Goal: Task Accomplishment & Management: Manage account settings

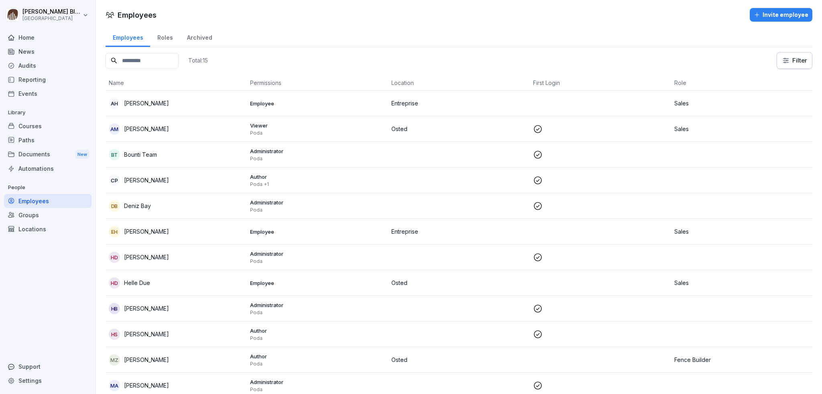
click at [33, 128] on div "Courses" at bounding box center [47, 126] width 87 height 14
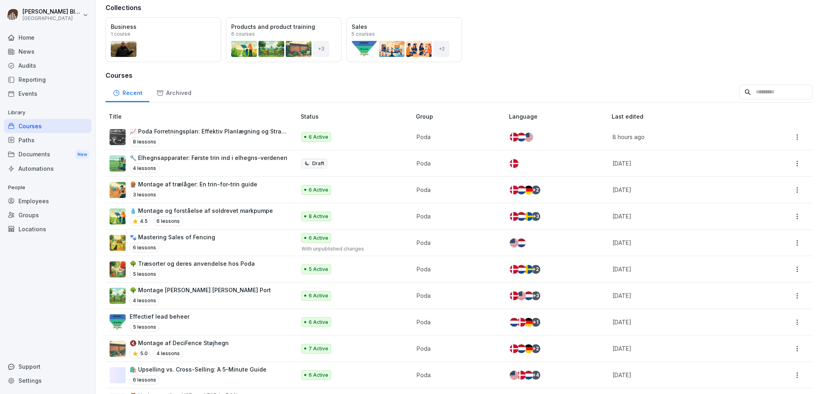
scroll to position [80, 0]
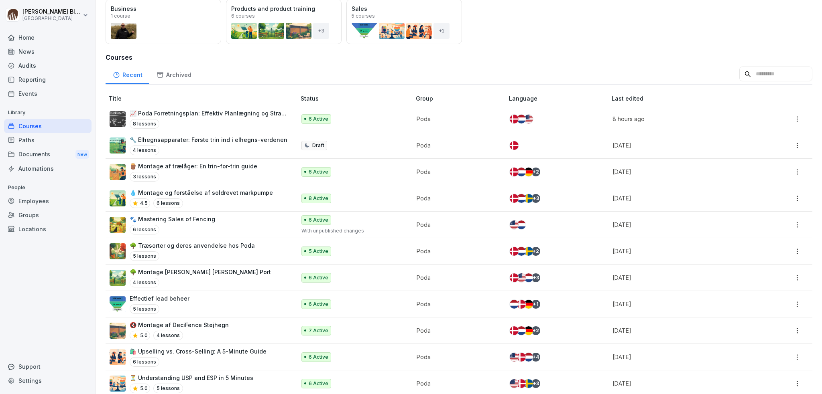
click at [152, 221] on p "🔇 Montage af DeciFence Støjhegn" at bounding box center [179, 325] width 99 height 8
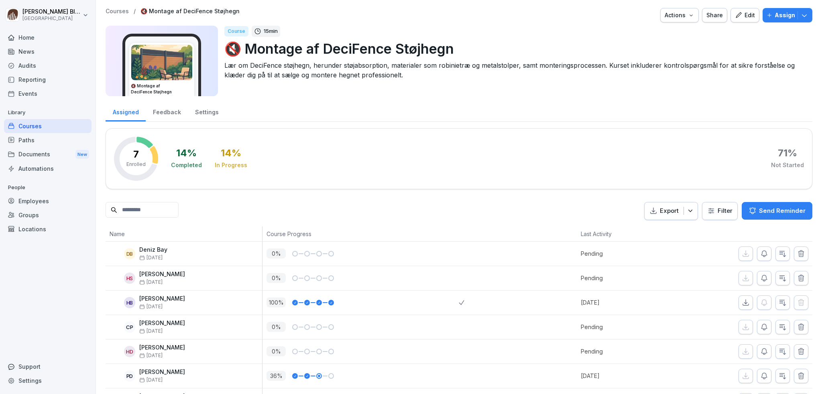
click at [736, 18] on icon "button" at bounding box center [738, 15] width 7 height 7
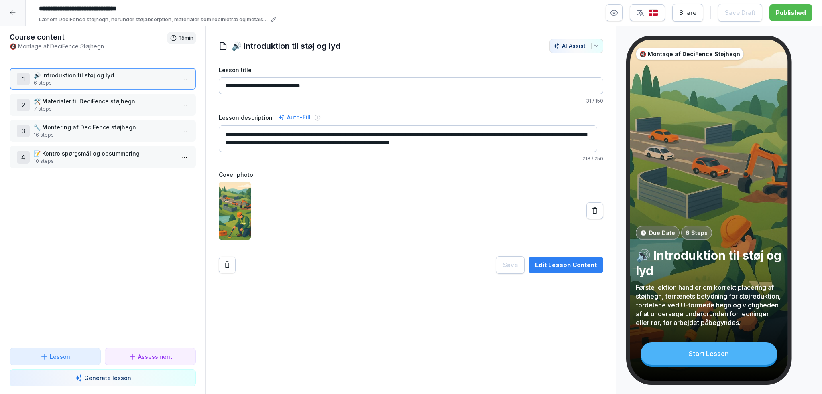
click at [615, 14] on icon "button" at bounding box center [614, 13] width 2 height 2
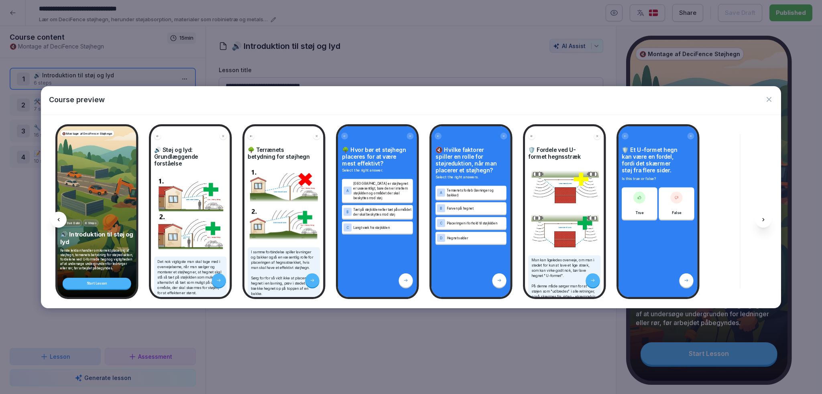
click at [764, 221] on icon at bounding box center [763, 220] width 6 height 6
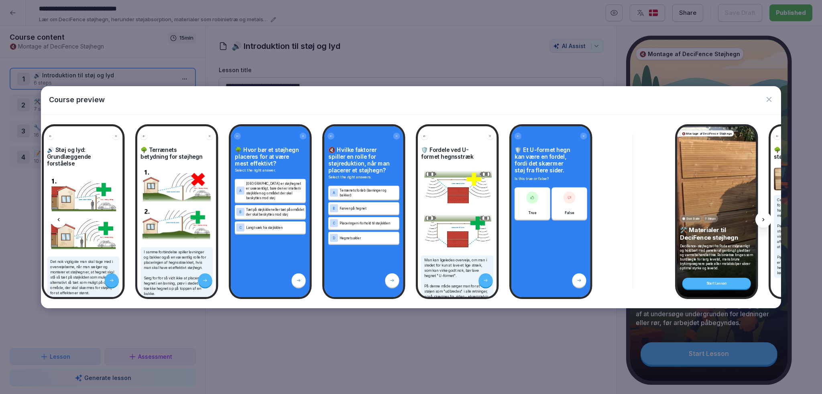
click at [764, 221] on icon at bounding box center [763, 220] width 6 height 6
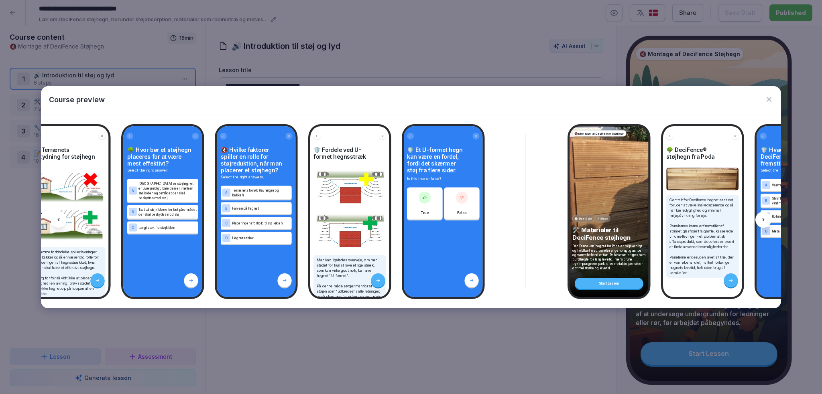
click at [764, 221] on icon at bounding box center [763, 220] width 6 height 6
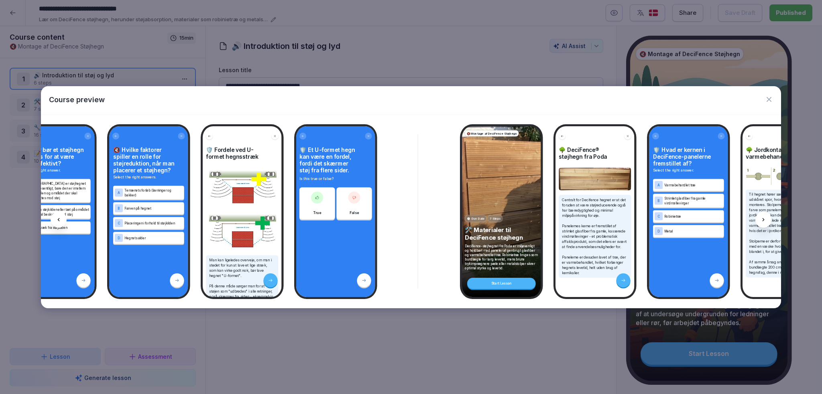
click at [764, 221] on icon at bounding box center [763, 220] width 6 height 6
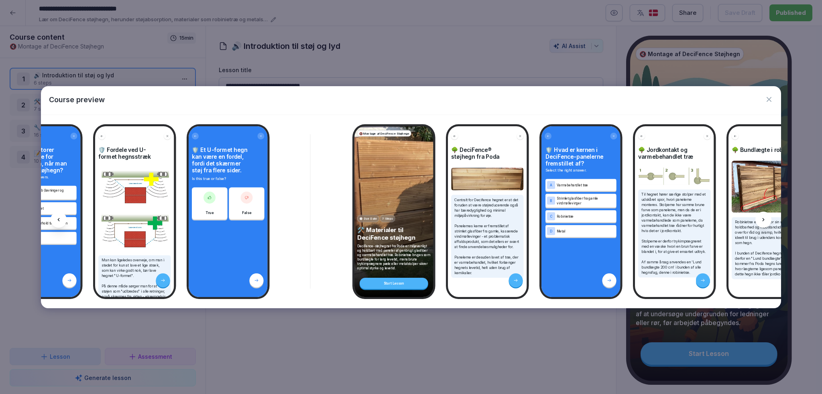
click at [764, 221] on icon at bounding box center [763, 220] width 6 height 6
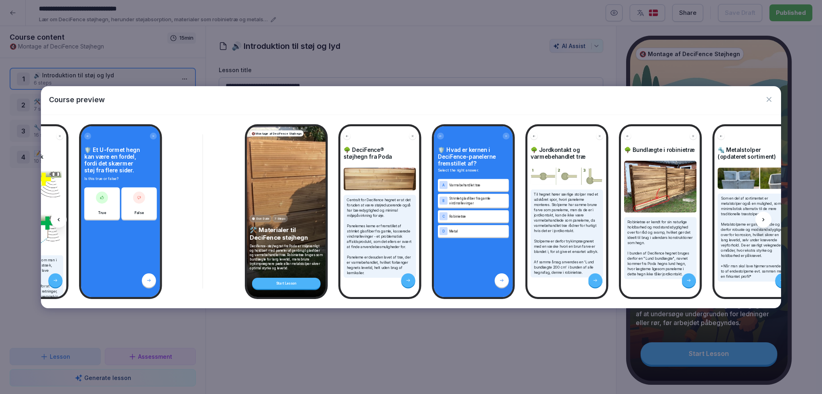
click at [764, 221] on icon at bounding box center [763, 220] width 6 height 6
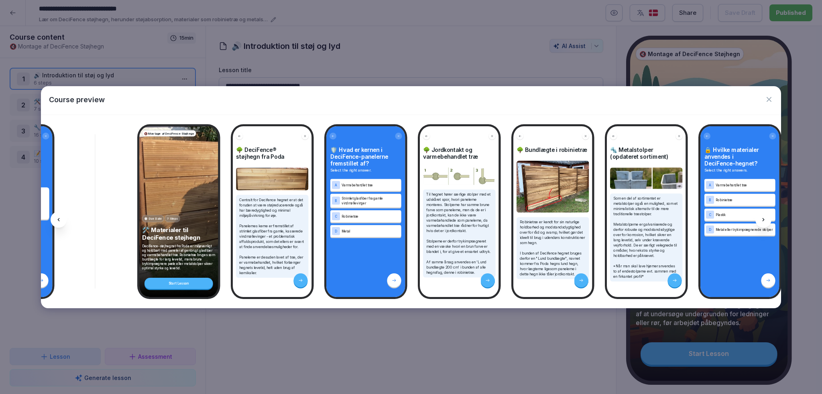
click at [764, 221] on icon at bounding box center [763, 220] width 6 height 6
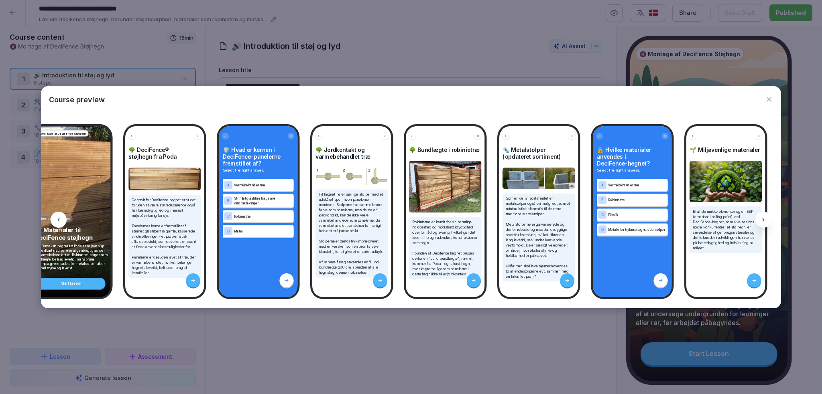
click at [764, 221] on icon at bounding box center [763, 220] width 6 height 6
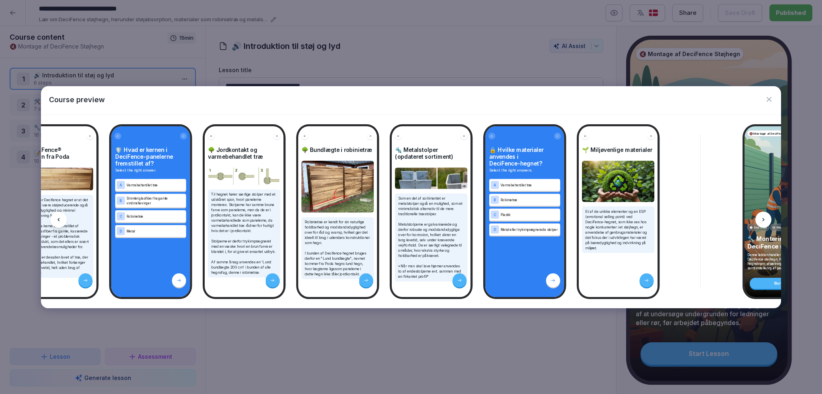
click at [764, 221] on icon at bounding box center [763, 220] width 6 height 6
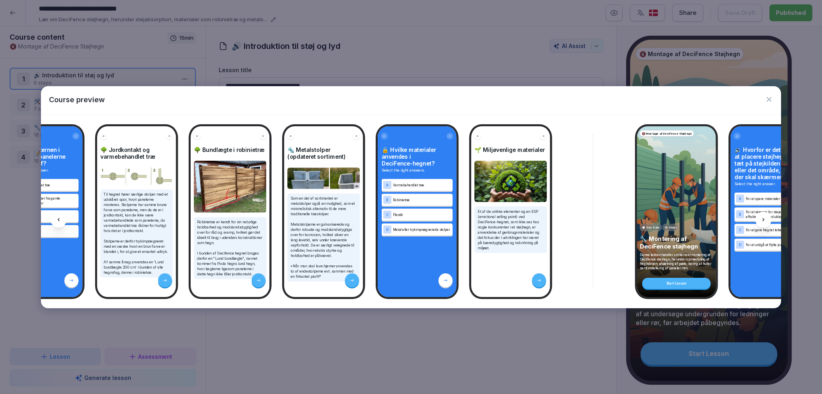
click at [764, 221] on icon at bounding box center [763, 220] width 6 height 6
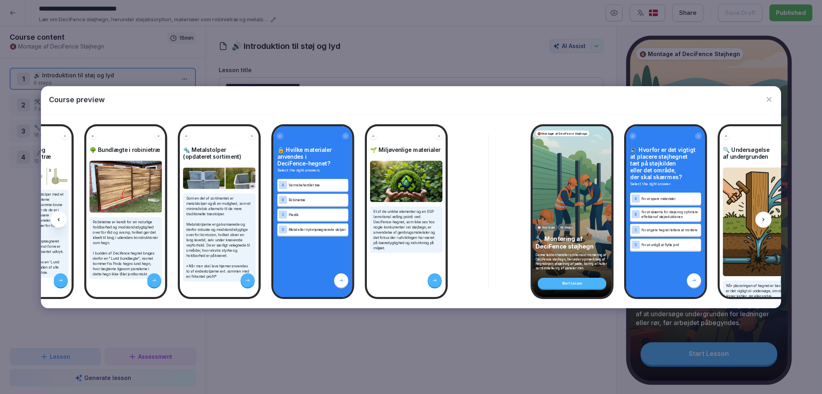
scroll to position [0, 1075]
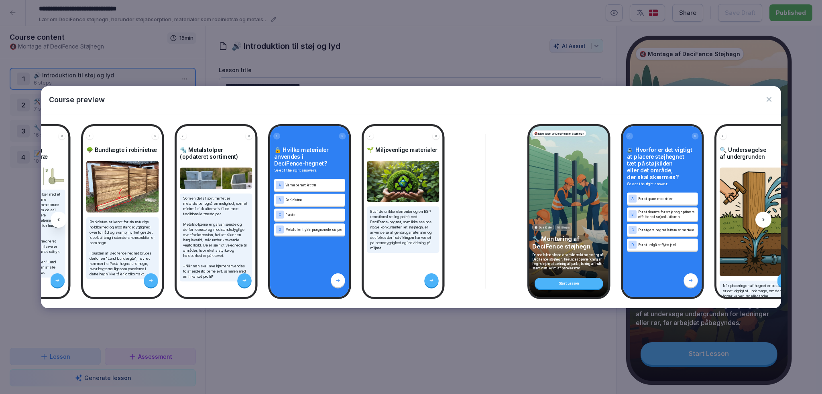
click at [764, 221] on icon at bounding box center [763, 220] width 6 height 6
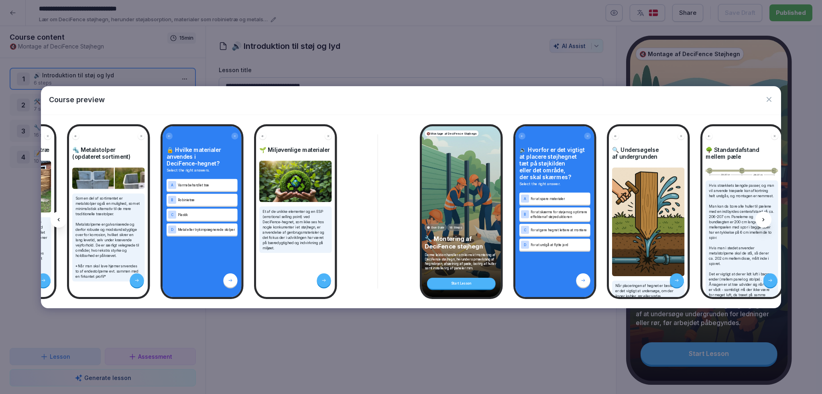
click at [764, 221] on icon at bounding box center [763, 220] width 6 height 6
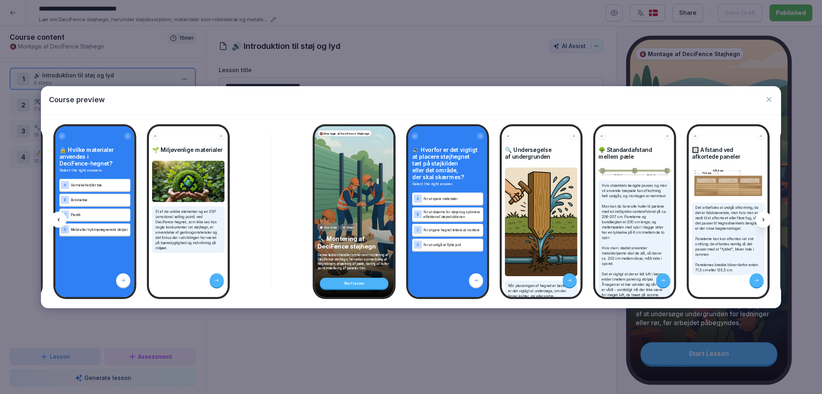
click at [764, 221] on icon at bounding box center [763, 220] width 6 height 6
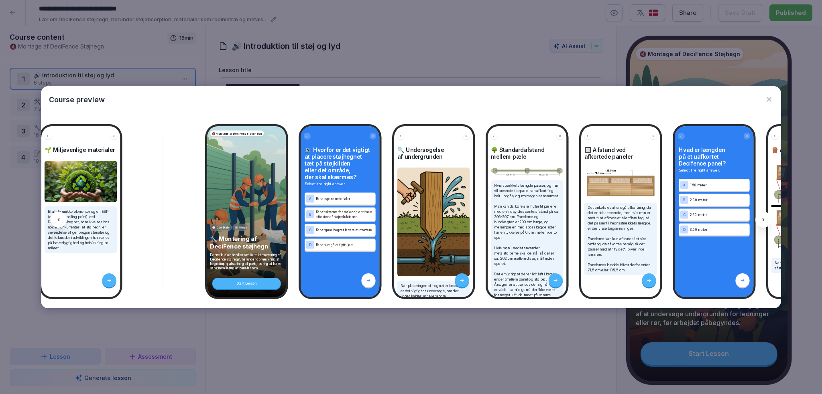
click at [764, 221] on icon at bounding box center [763, 220] width 6 height 6
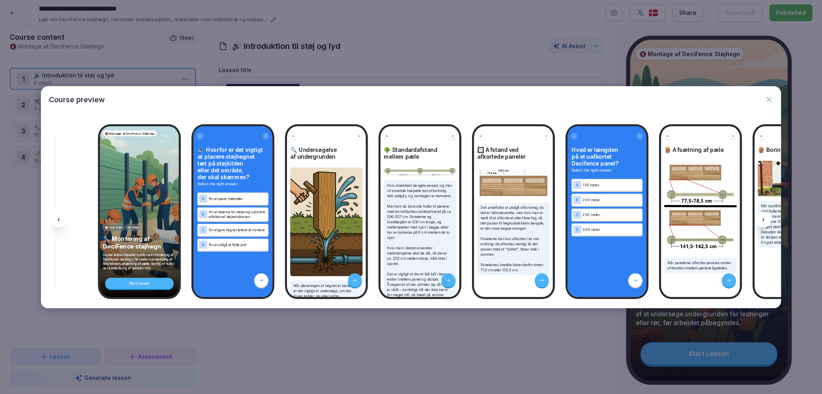
click at [764, 221] on icon at bounding box center [763, 220] width 6 height 6
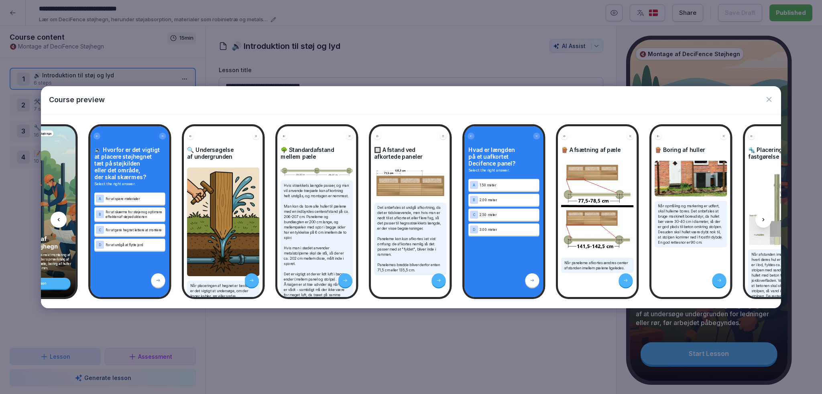
scroll to position [0, 1612]
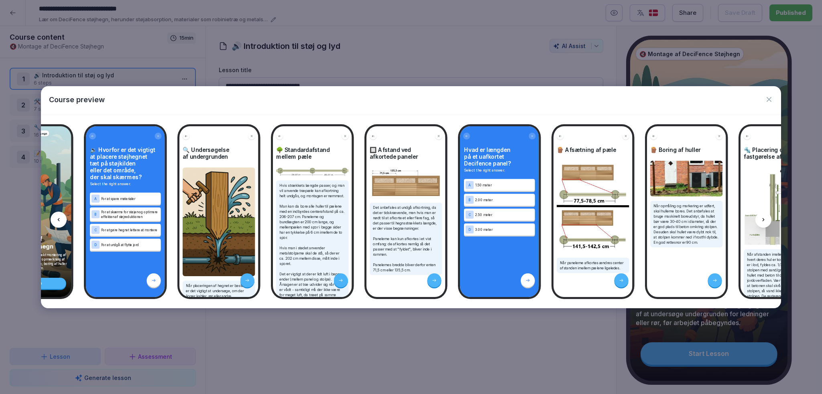
click at [764, 221] on icon at bounding box center [763, 220] width 6 height 6
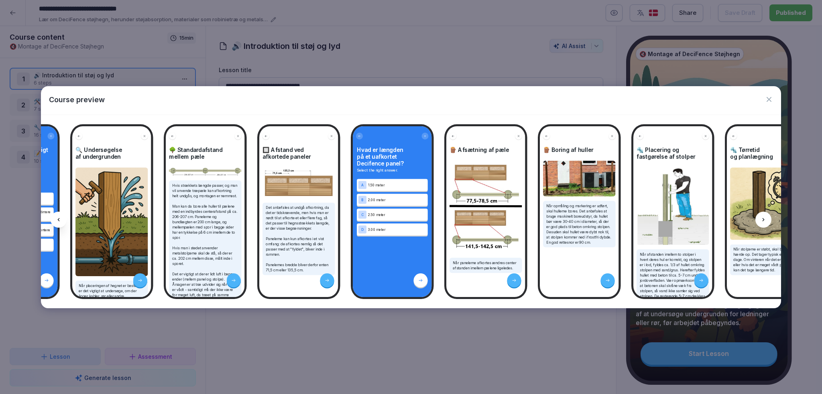
click at [764, 221] on icon at bounding box center [763, 220] width 6 height 6
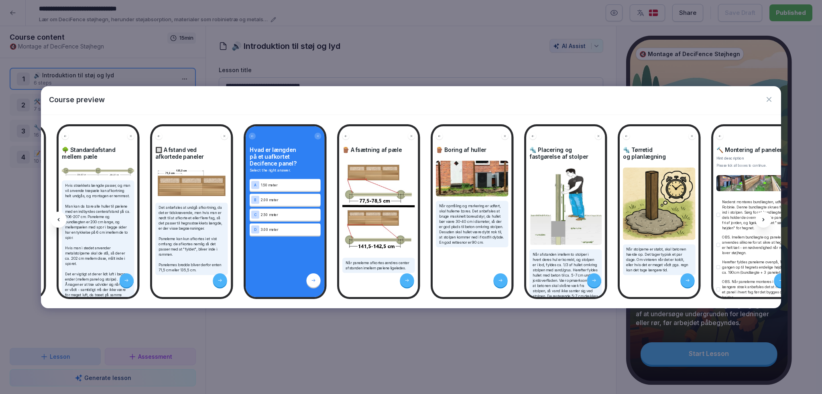
click at [764, 221] on icon at bounding box center [763, 220] width 6 height 6
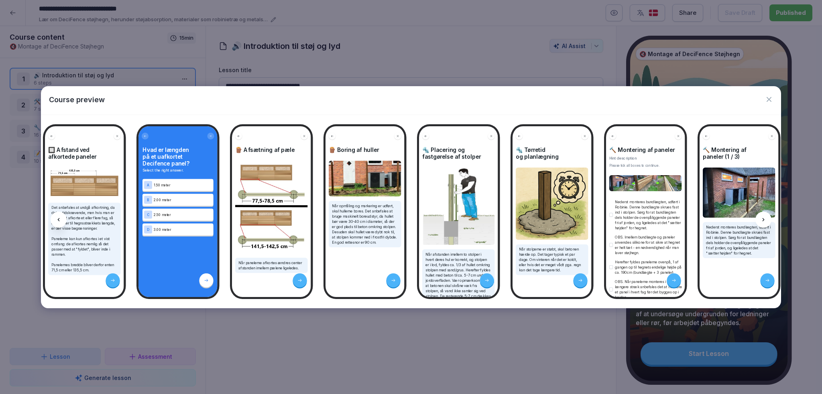
click at [764, 222] on icon at bounding box center [763, 220] width 6 height 6
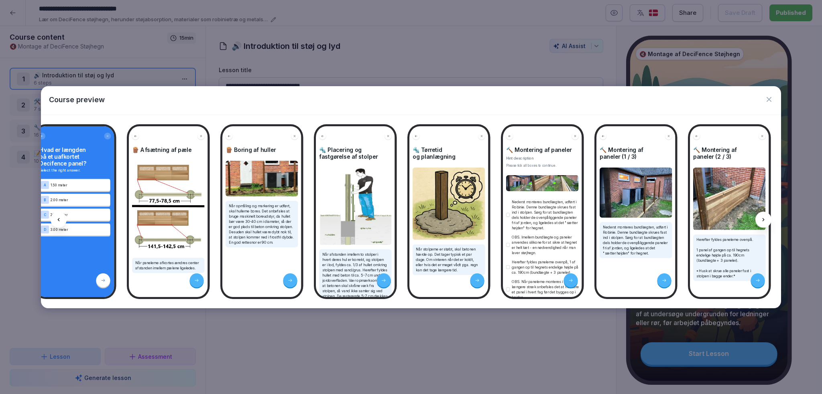
scroll to position [0, 2041]
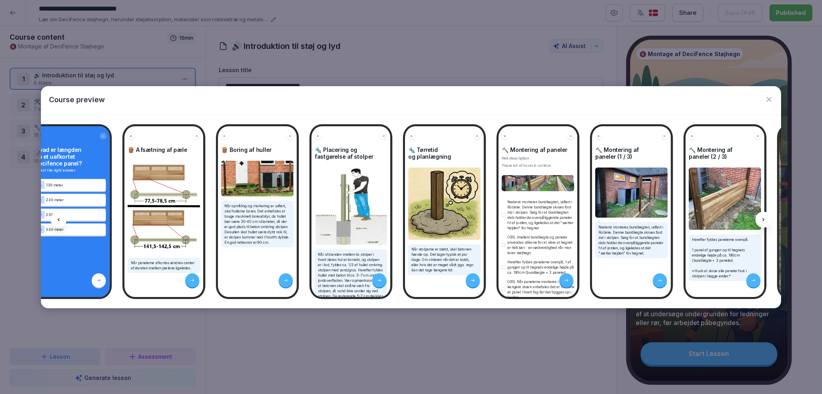
click at [764, 222] on icon at bounding box center [763, 220] width 6 height 6
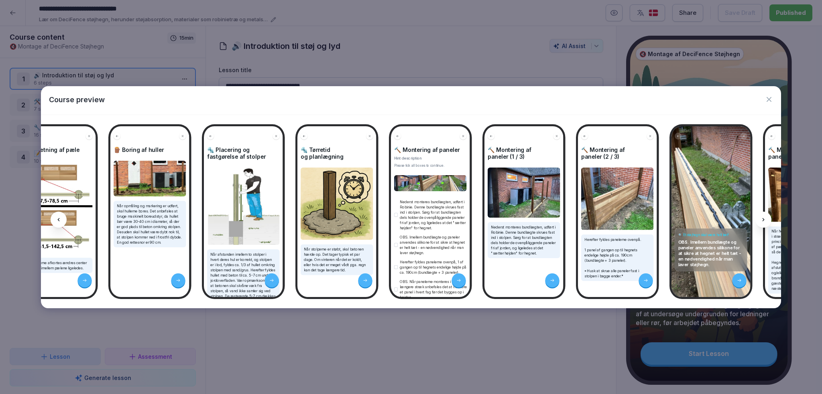
click at [764, 222] on icon at bounding box center [763, 220] width 6 height 6
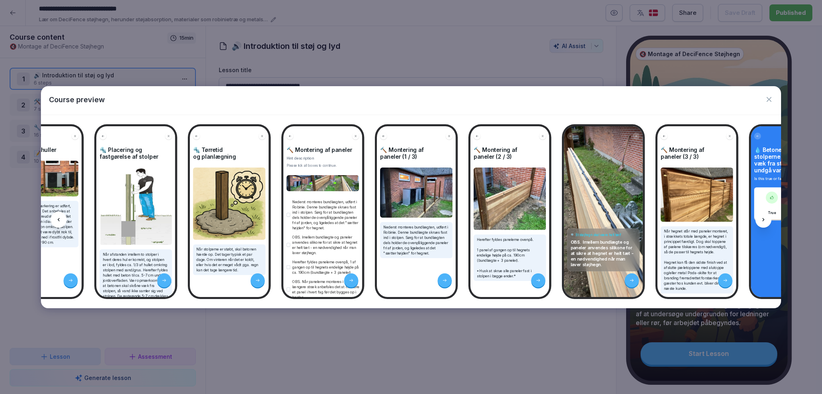
click at [764, 222] on icon at bounding box center [763, 220] width 6 height 6
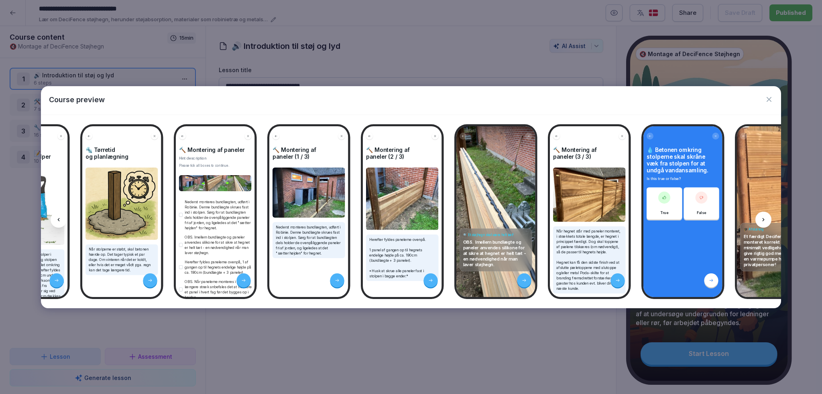
click at [764, 222] on icon at bounding box center [763, 220] width 6 height 6
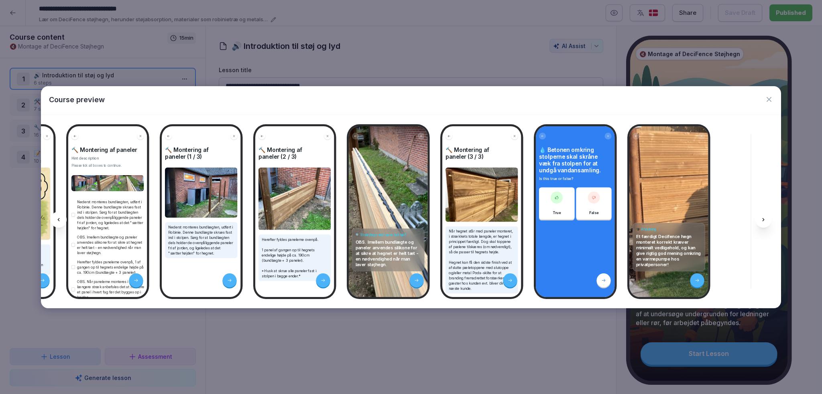
click at [764, 222] on icon at bounding box center [763, 220] width 6 height 6
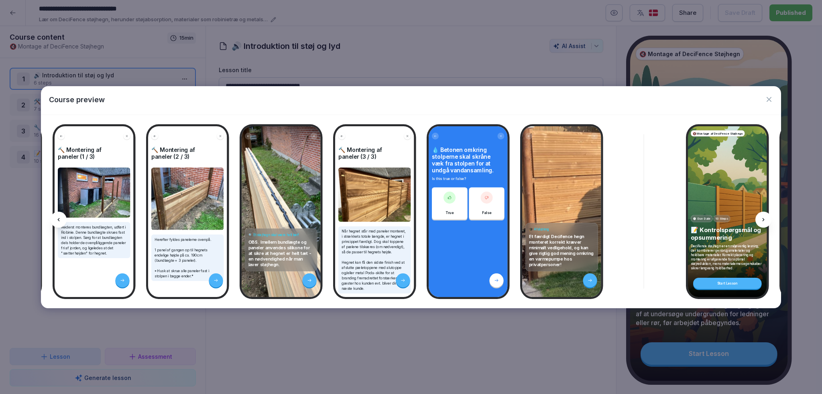
click at [764, 222] on icon at bounding box center [763, 220] width 6 height 6
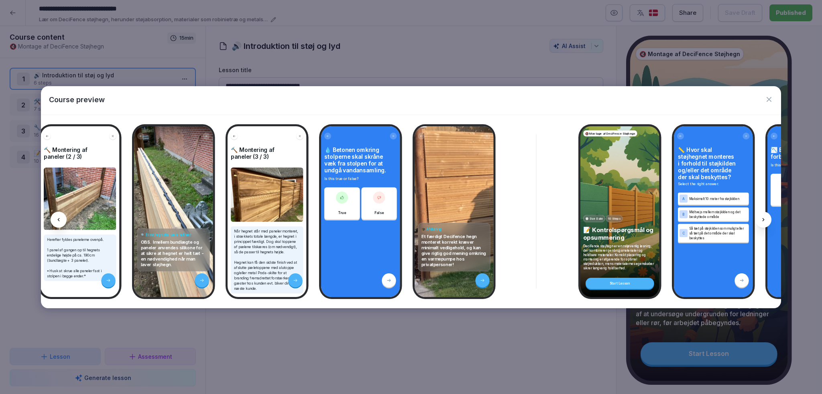
click at [764, 222] on icon at bounding box center [763, 220] width 6 height 6
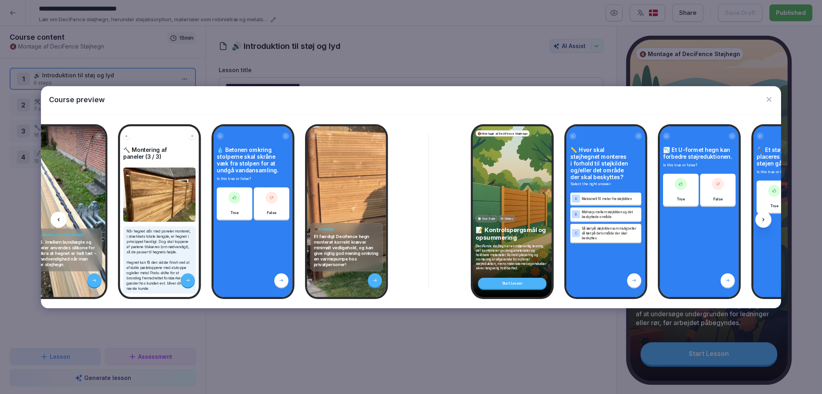
click at [764, 222] on icon at bounding box center [763, 220] width 6 height 6
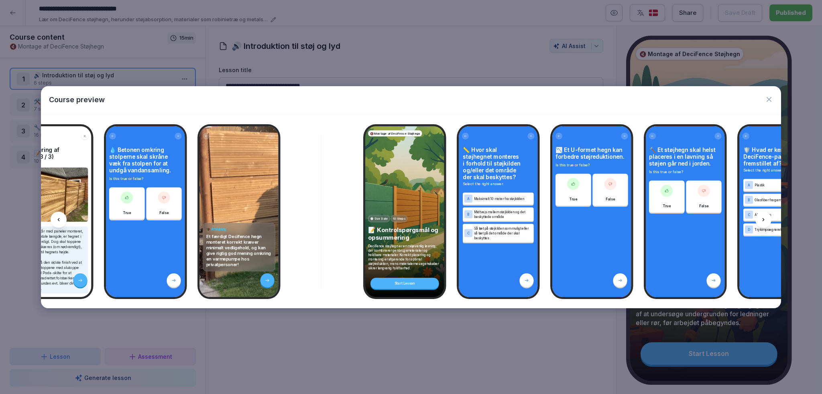
click at [764, 222] on icon at bounding box center [763, 220] width 6 height 6
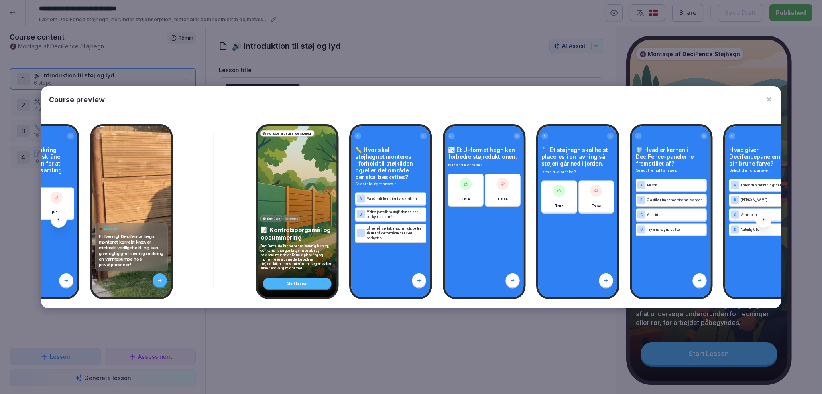
click at [764, 222] on icon at bounding box center [763, 220] width 6 height 6
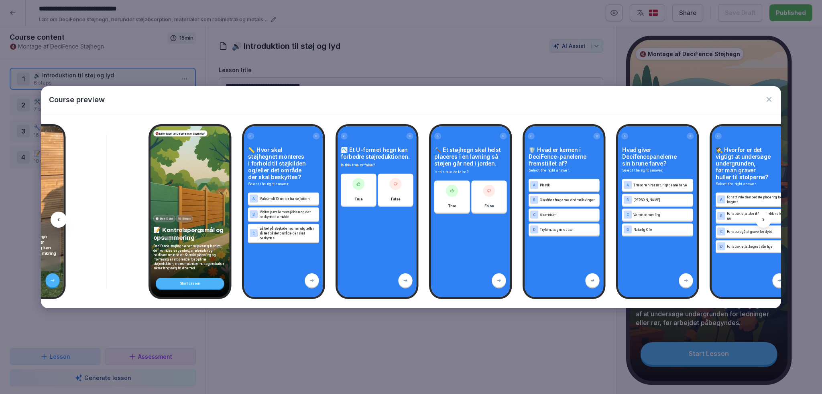
click at [764, 222] on icon at bounding box center [763, 220] width 6 height 6
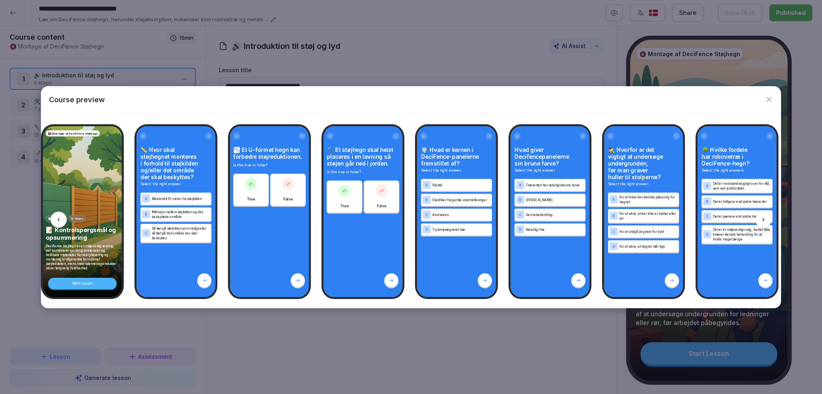
click at [764, 222] on icon at bounding box center [763, 220] width 6 height 6
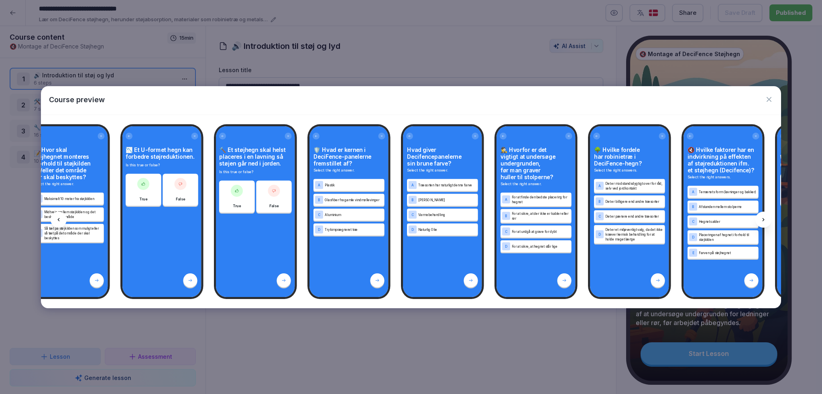
click at [764, 222] on icon at bounding box center [763, 220] width 6 height 6
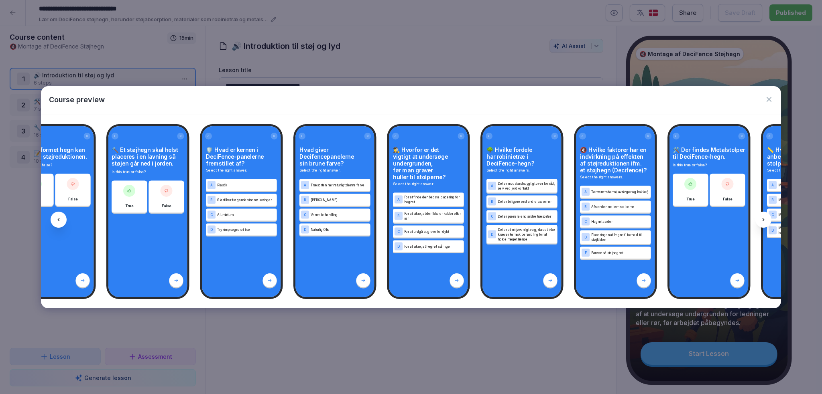
click at [764, 222] on icon at bounding box center [763, 220] width 6 height 6
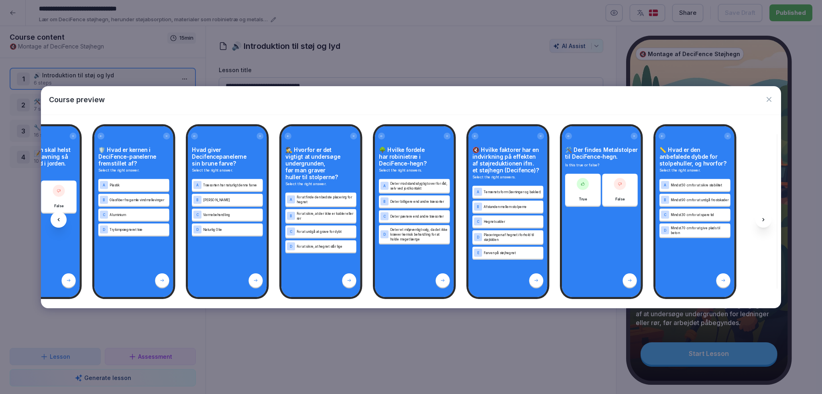
click at [764, 222] on icon at bounding box center [763, 220] width 6 height 6
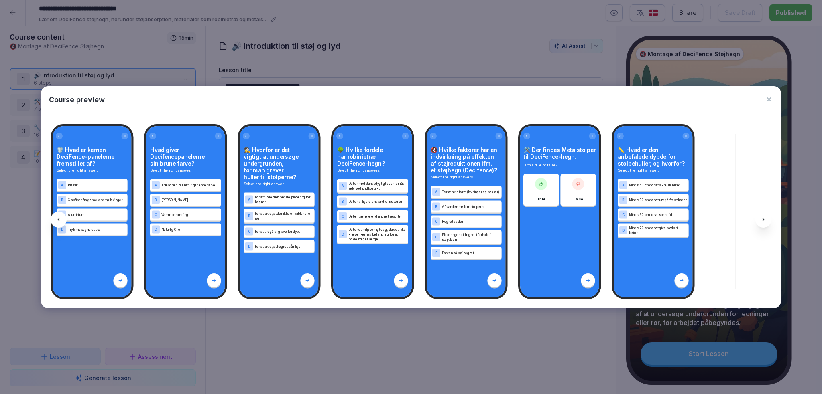
click at [770, 99] on icon "button" at bounding box center [769, 100] width 8 height 8
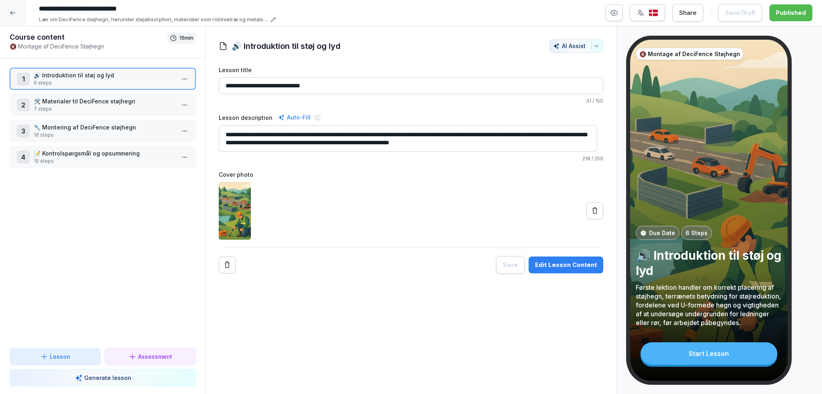
click at [641, 13] on icon "button" at bounding box center [640, 13] width 8 height 8
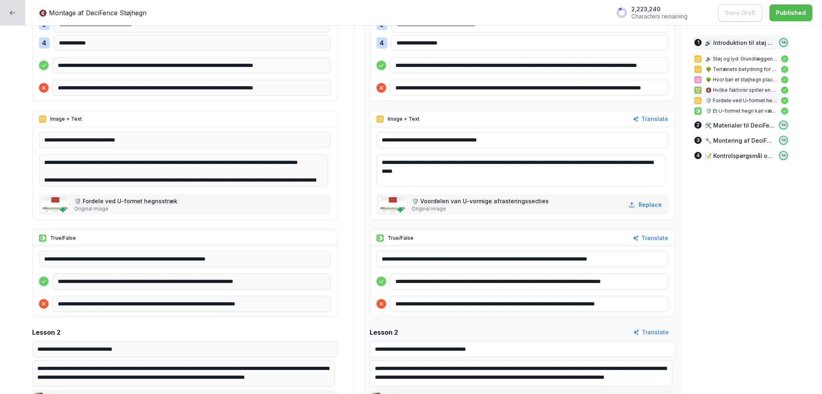
scroll to position [562, 0]
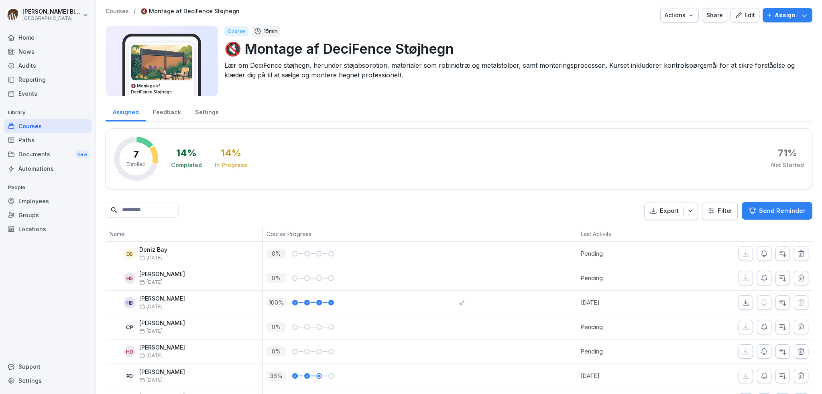
click at [34, 125] on div "Courses" at bounding box center [47, 126] width 87 height 14
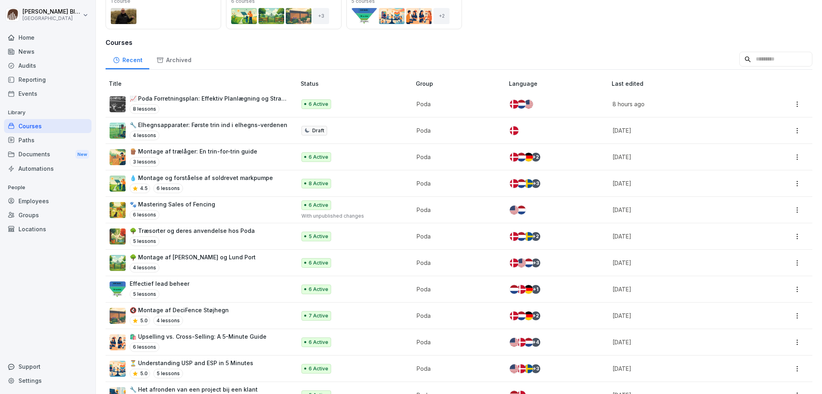
scroll to position [54, 0]
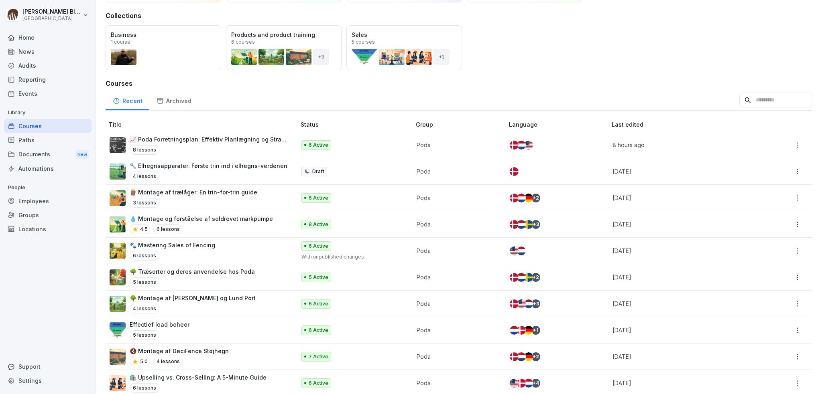
click at [162, 247] on p "🐾 Mastering Sales of Fencing" at bounding box center [172, 245] width 85 height 8
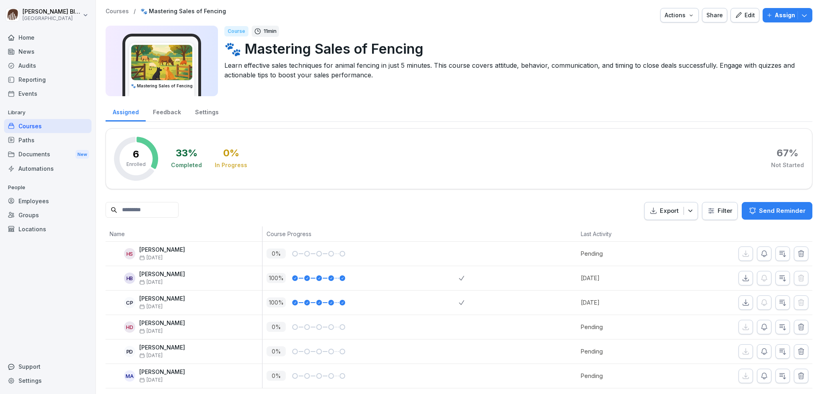
click at [738, 14] on div "Edit" at bounding box center [745, 15] width 20 height 9
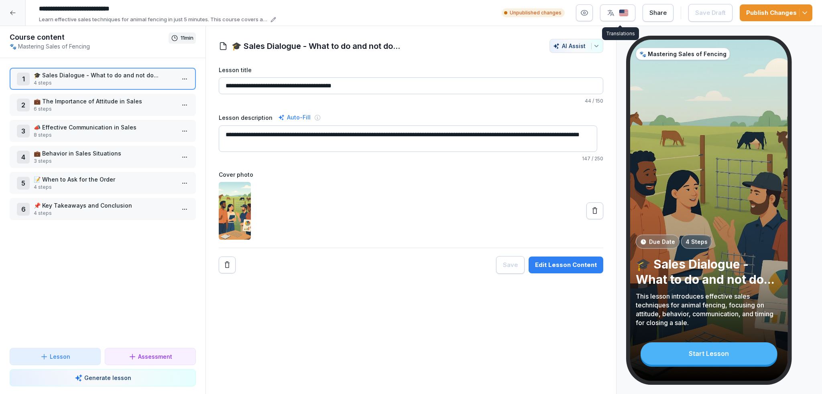
click at [623, 10] on img "button" at bounding box center [624, 13] width 10 height 8
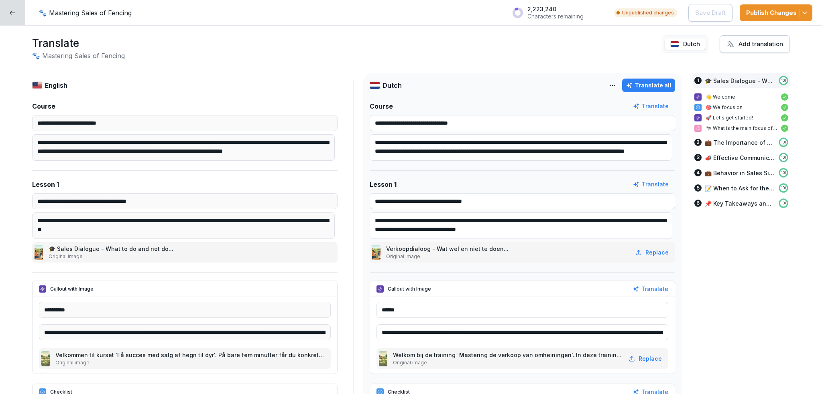
click at [803, 12] on polyline "button" at bounding box center [805, 13] width 4 height 2
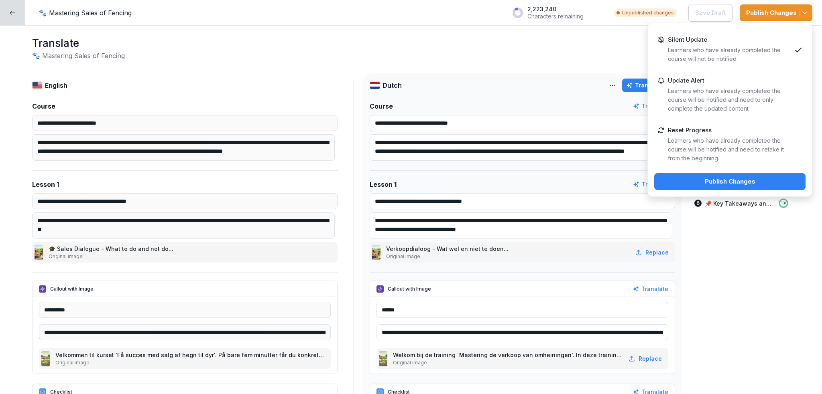
click at [717, 53] on p "Learners who have already completed the course will not be notified." at bounding box center [729, 55] width 123 height 18
click at [709, 179] on div "Publish Changes" at bounding box center [729, 181] width 138 height 9
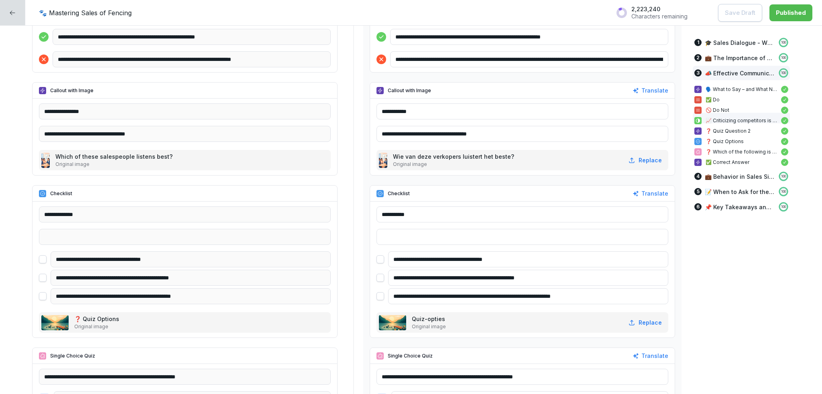
scroll to position [2087, 0]
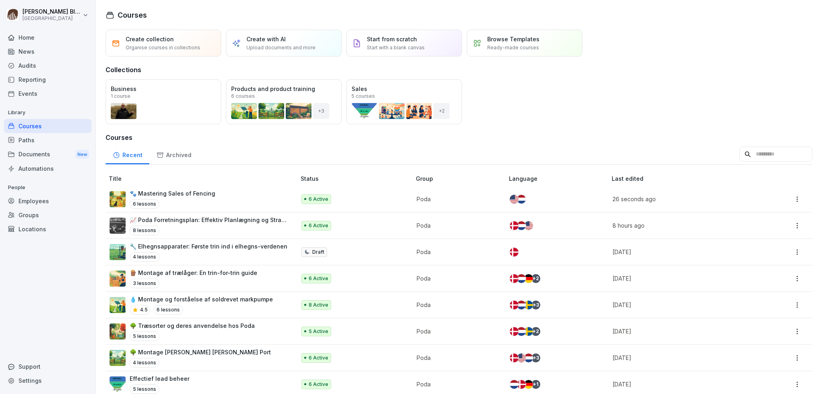
click at [199, 223] on p "📈 Poda Forretningsplan: Effektiv Planlægning og Strategi med audiofil" at bounding box center [209, 220] width 158 height 8
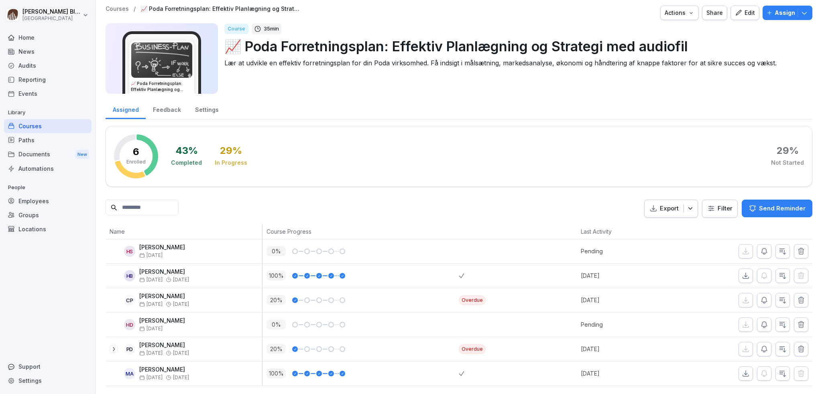
scroll to position [14, 0]
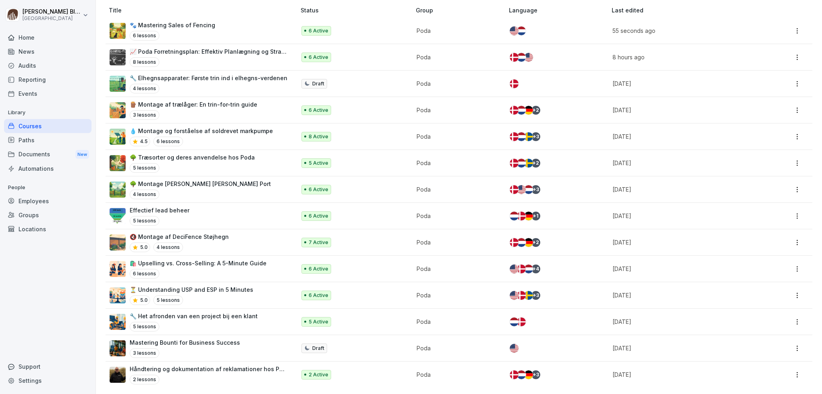
scroll to position [175, 0]
click at [167, 313] on p "🔧 Het afronden van een project bij een klant" at bounding box center [194, 316] width 128 height 8
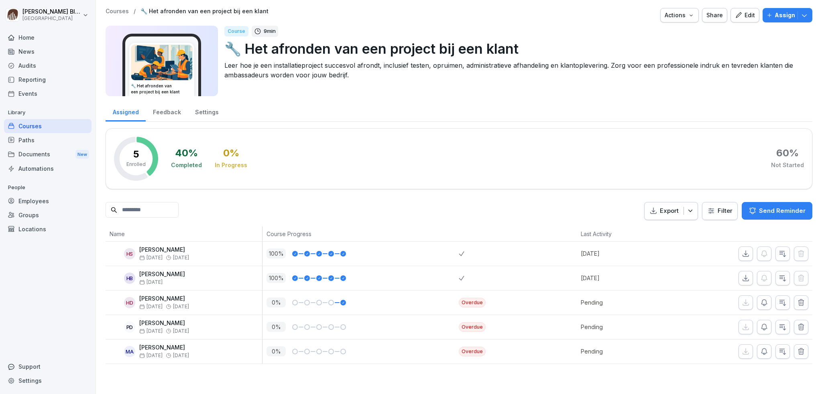
click at [740, 14] on div "Edit" at bounding box center [745, 15] width 20 height 9
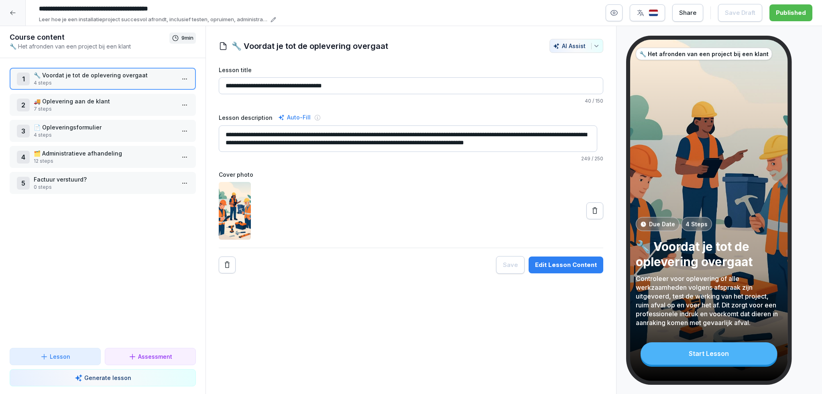
click at [616, 11] on icon "button" at bounding box center [614, 13] width 8 height 8
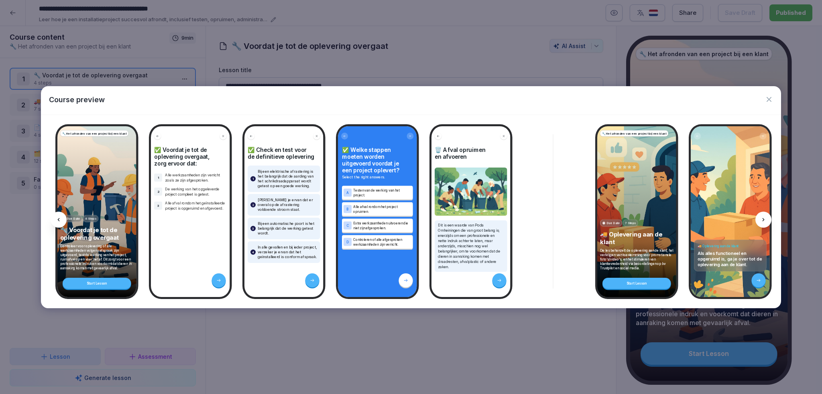
click at [764, 219] on icon at bounding box center [763, 220] width 6 height 6
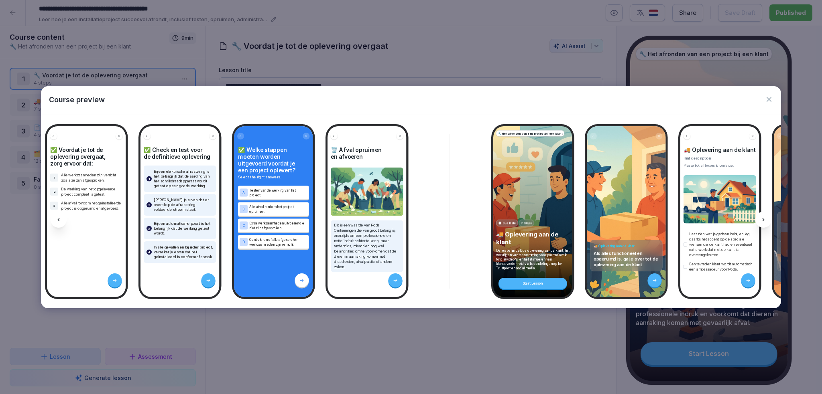
scroll to position [0, 108]
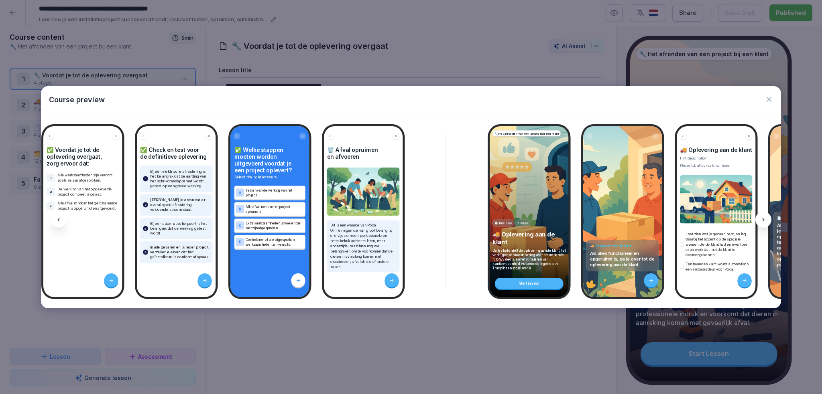
click at [764, 219] on icon at bounding box center [763, 220] width 6 height 6
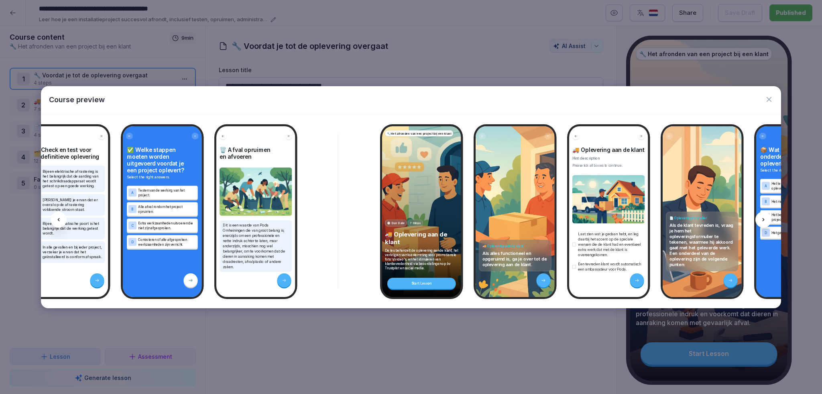
click at [764, 219] on icon at bounding box center [763, 220] width 6 height 6
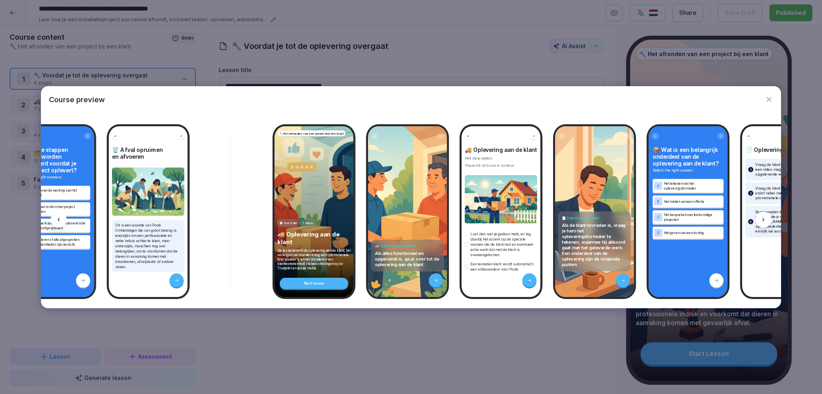
click at [764, 219] on icon at bounding box center [763, 220] width 6 height 6
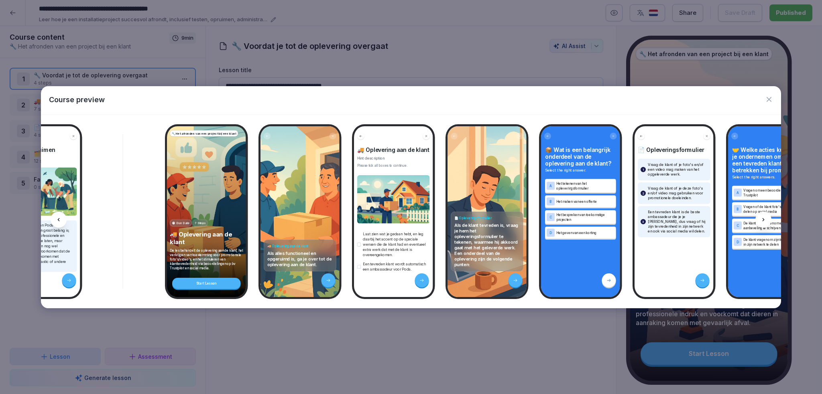
click at [764, 219] on icon at bounding box center [763, 220] width 6 height 6
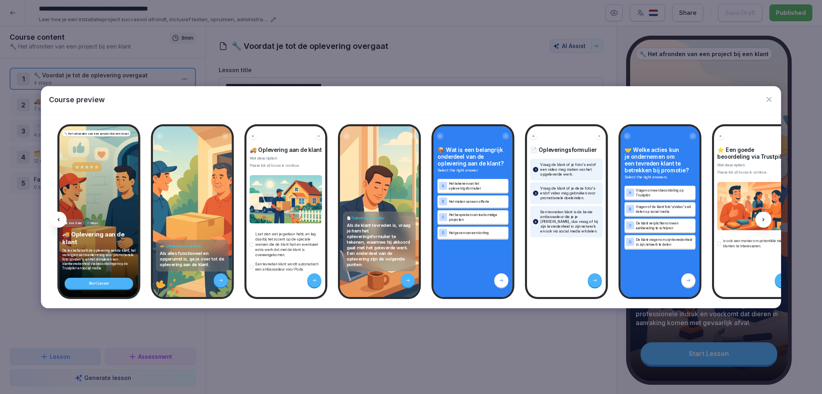
click at [764, 219] on icon at bounding box center [763, 220] width 6 height 6
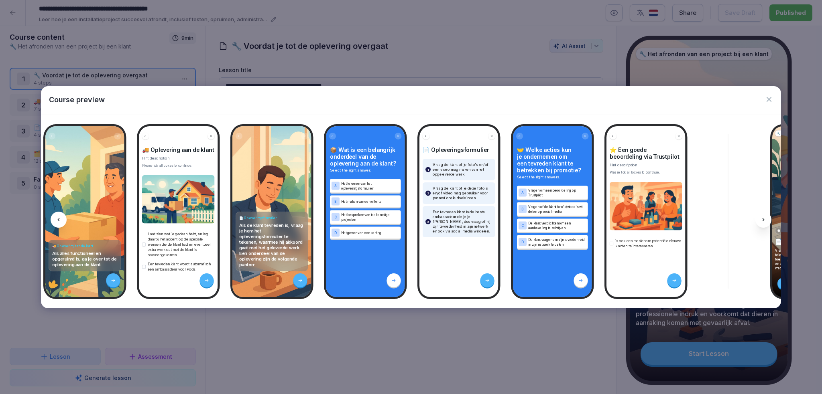
click at [764, 219] on icon at bounding box center [763, 220] width 6 height 6
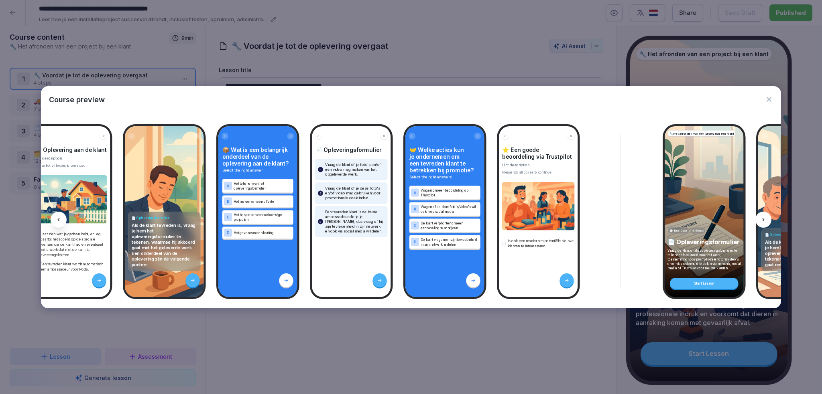
click at [764, 219] on icon at bounding box center [763, 220] width 6 height 6
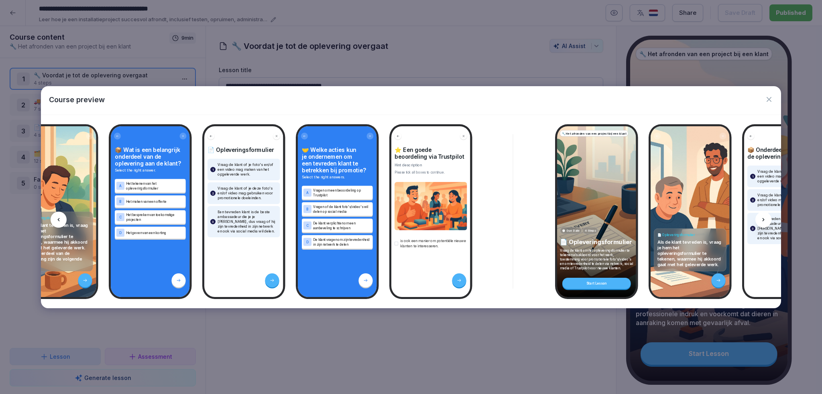
click at [764, 219] on icon at bounding box center [763, 220] width 6 height 6
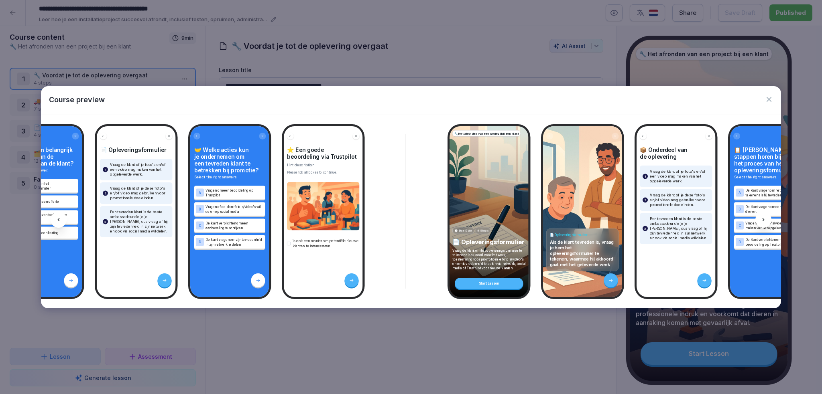
click at [764, 219] on icon at bounding box center [763, 220] width 6 height 6
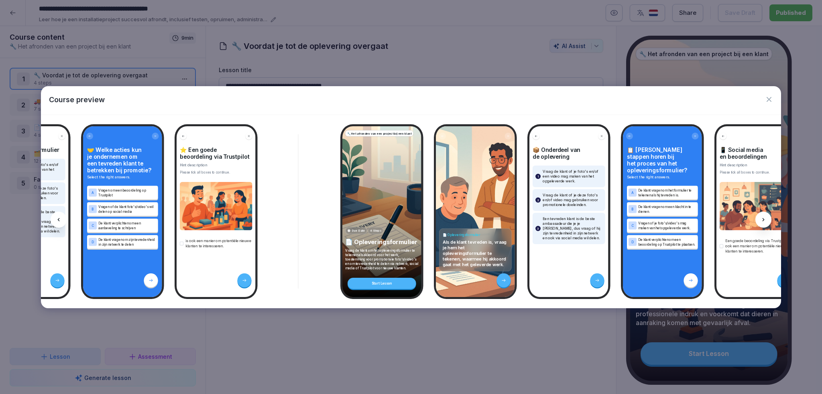
click at [764, 219] on icon at bounding box center [763, 220] width 6 height 6
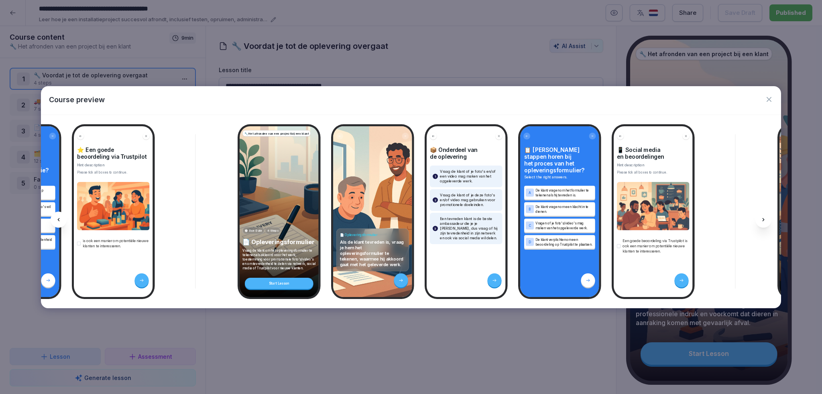
scroll to position [0, 1183]
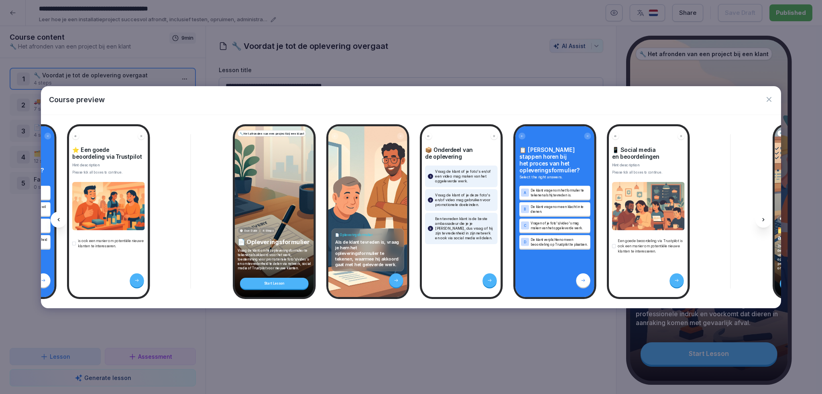
click at [764, 219] on icon at bounding box center [763, 220] width 6 height 6
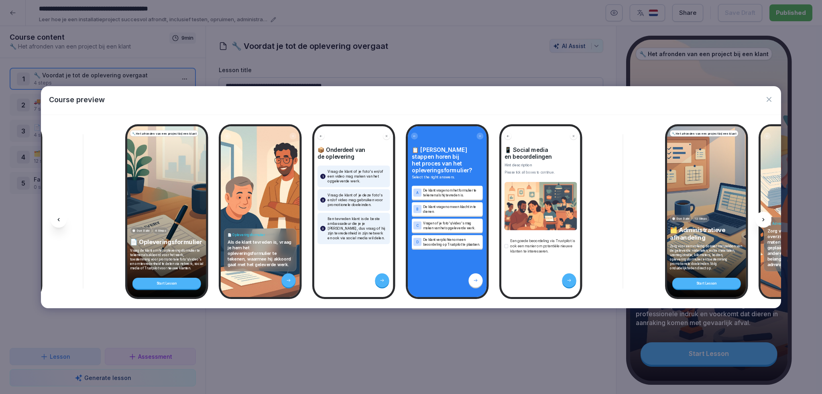
click at [764, 219] on icon at bounding box center [763, 220] width 6 height 6
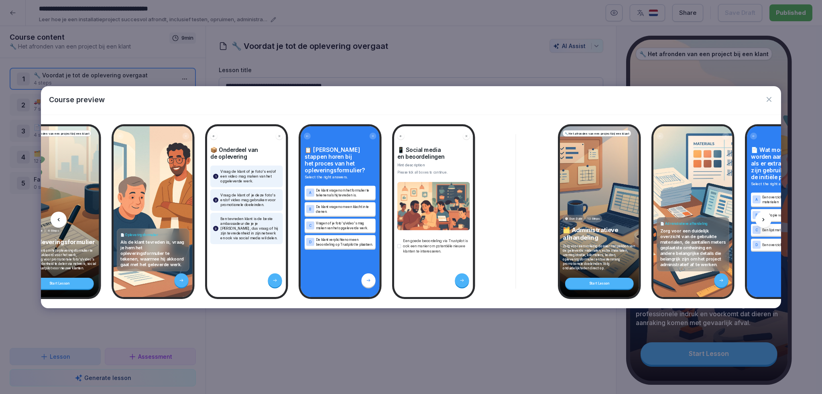
click at [764, 219] on icon at bounding box center [763, 220] width 6 height 6
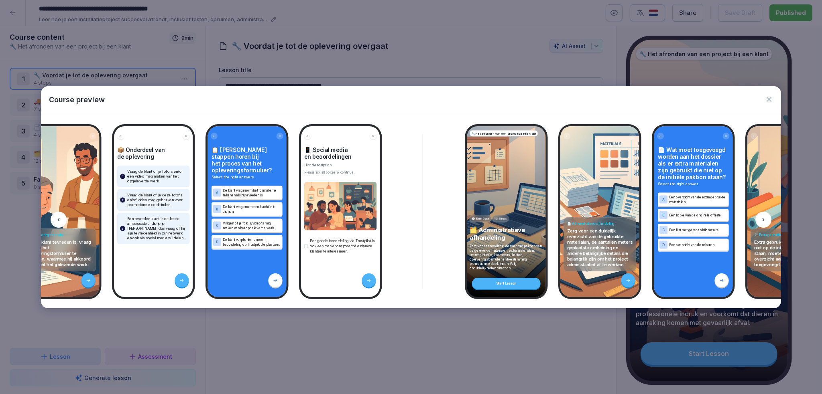
scroll to position [0, 1505]
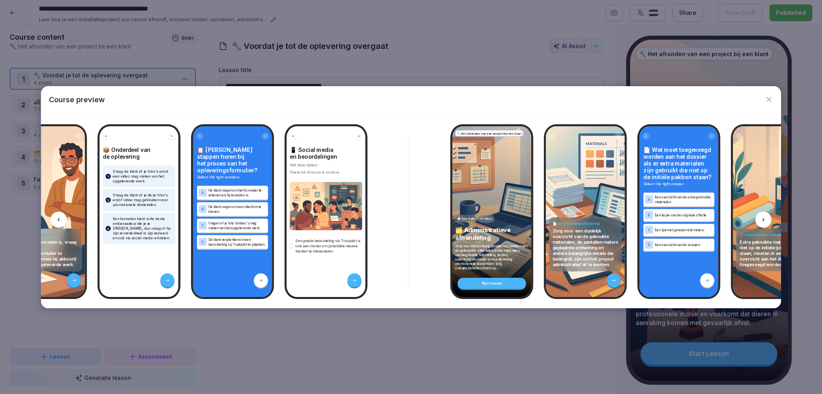
click at [764, 219] on icon at bounding box center [763, 220] width 6 height 6
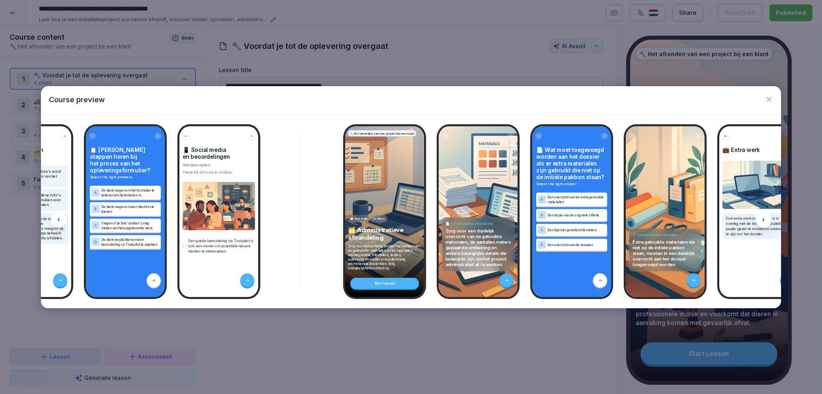
click at [764, 219] on icon at bounding box center [763, 220] width 6 height 6
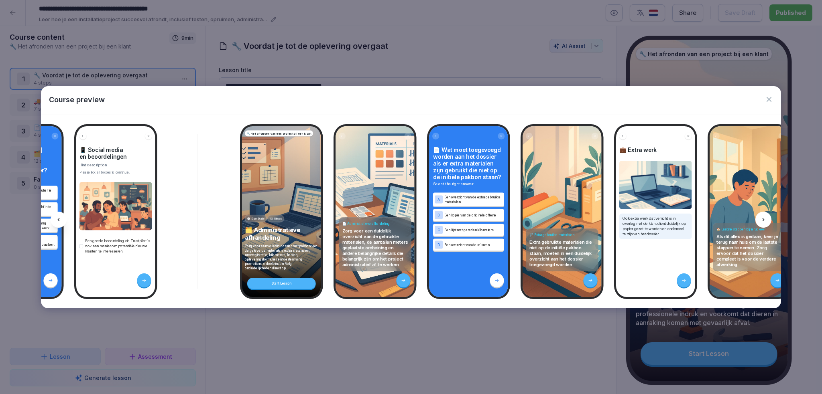
scroll to position [0, 1719]
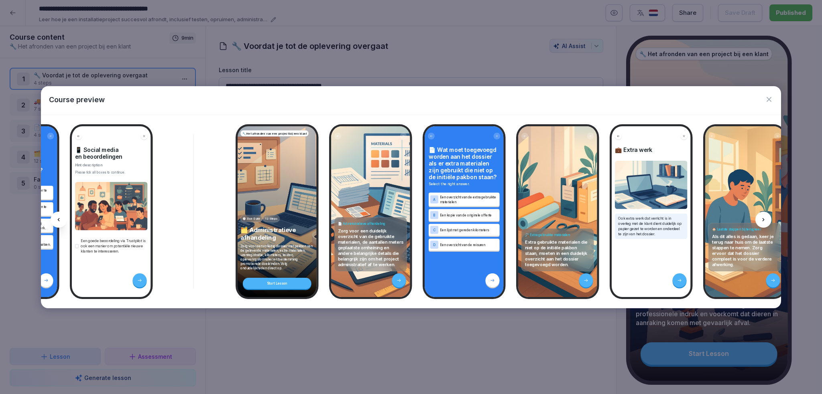
click at [764, 219] on icon at bounding box center [763, 220] width 6 height 6
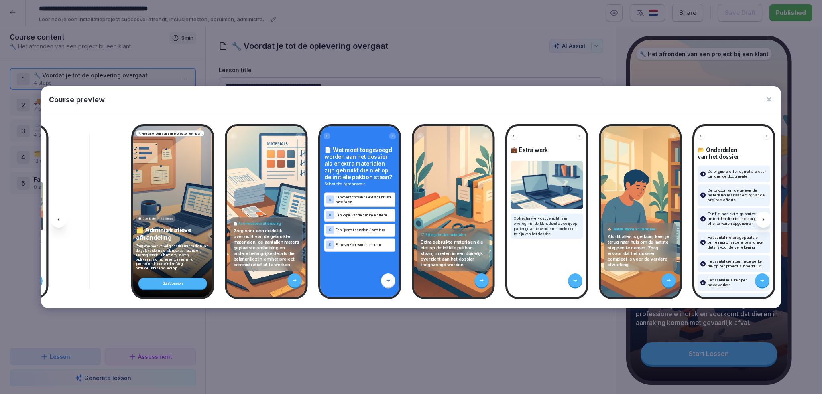
scroll to position [0, 1827]
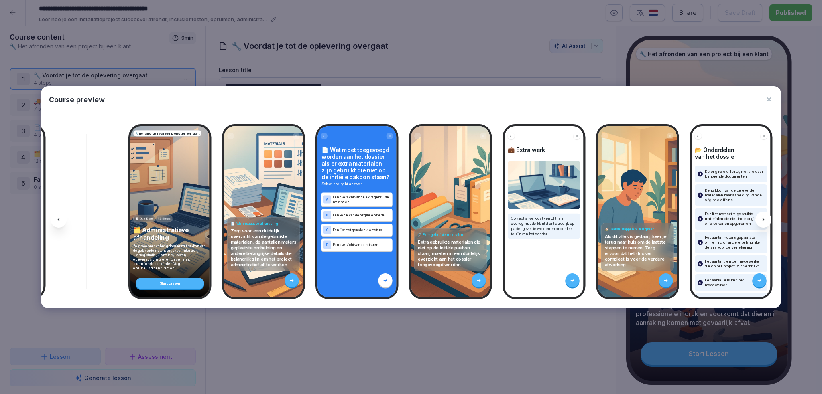
click at [764, 219] on icon at bounding box center [763, 220] width 6 height 6
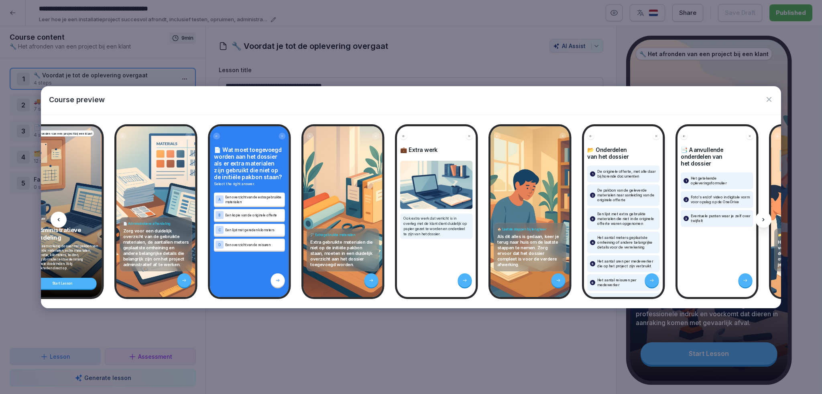
click at [764, 219] on icon at bounding box center [763, 220] width 6 height 6
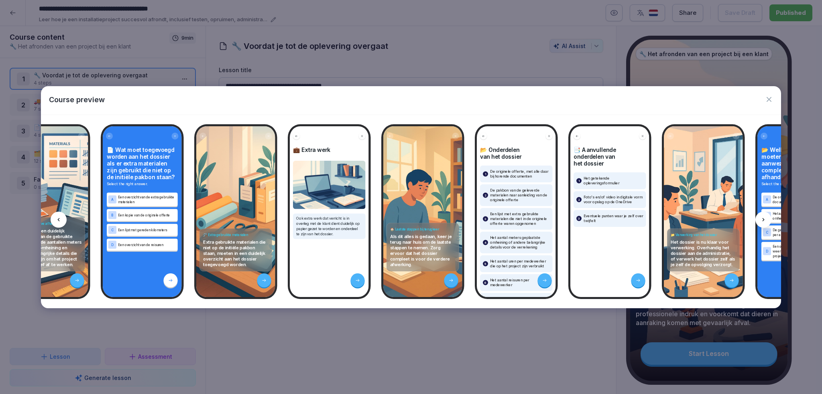
click at [764, 219] on icon at bounding box center [763, 220] width 6 height 6
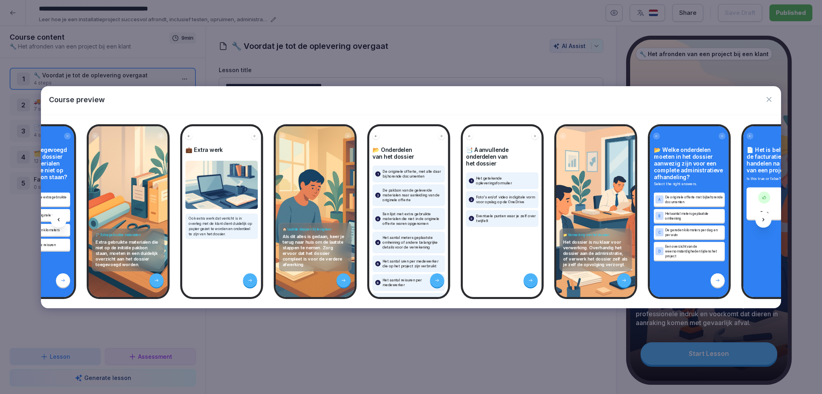
click at [764, 219] on icon at bounding box center [763, 220] width 6 height 6
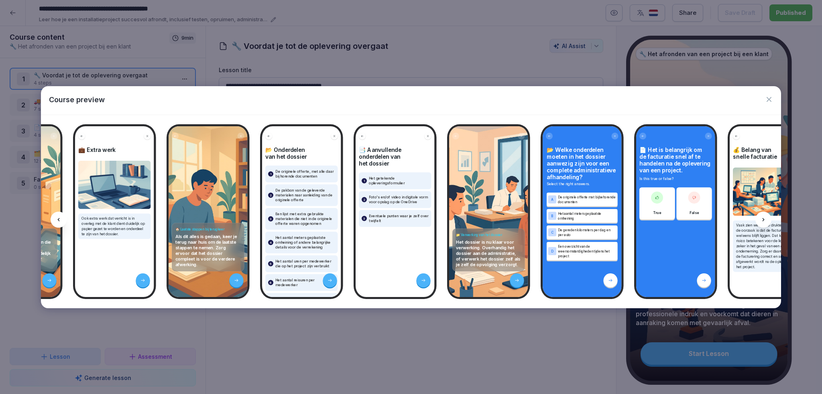
click at [764, 219] on icon at bounding box center [763, 220] width 6 height 6
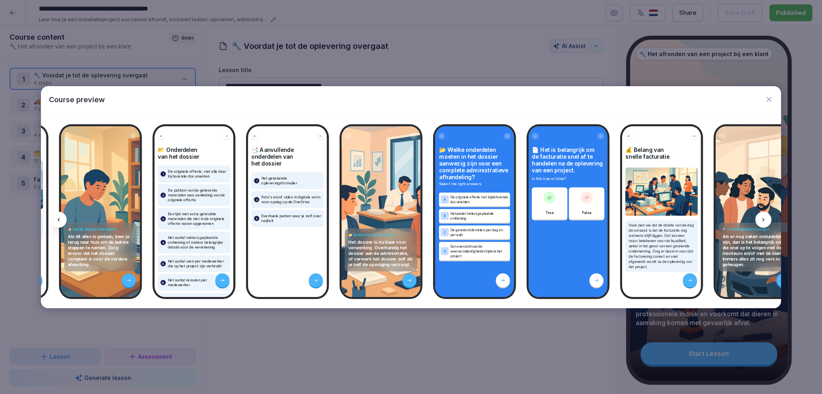
click at [764, 219] on icon at bounding box center [763, 220] width 6 height 6
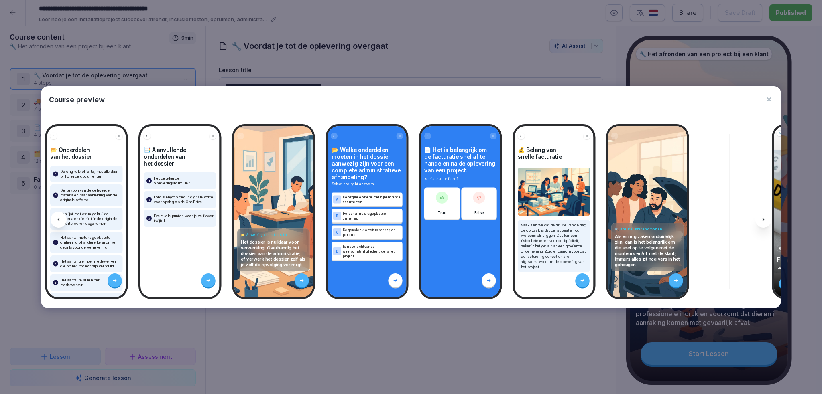
click at [764, 219] on icon at bounding box center [763, 220] width 6 height 6
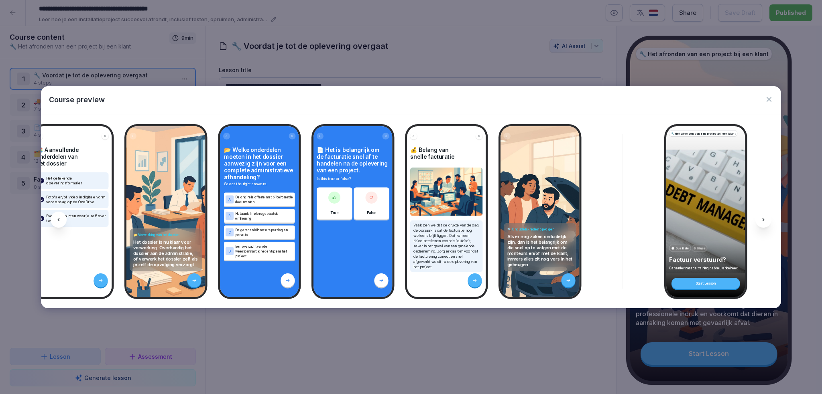
click at [764, 219] on icon at bounding box center [763, 220] width 6 height 6
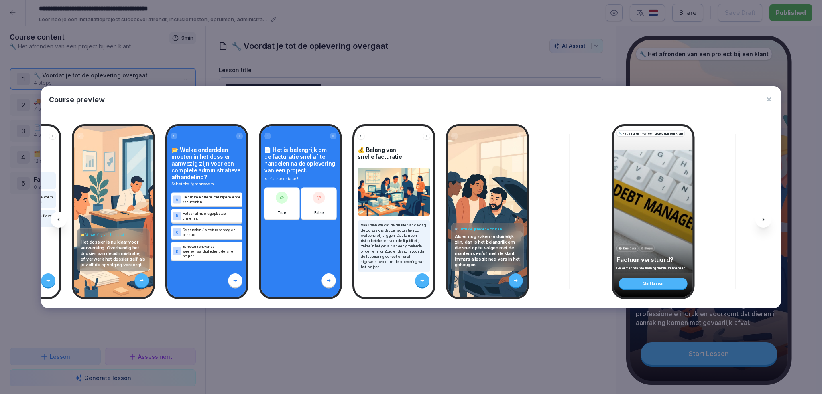
click at [768, 101] on icon "button" at bounding box center [768, 99] width 5 height 5
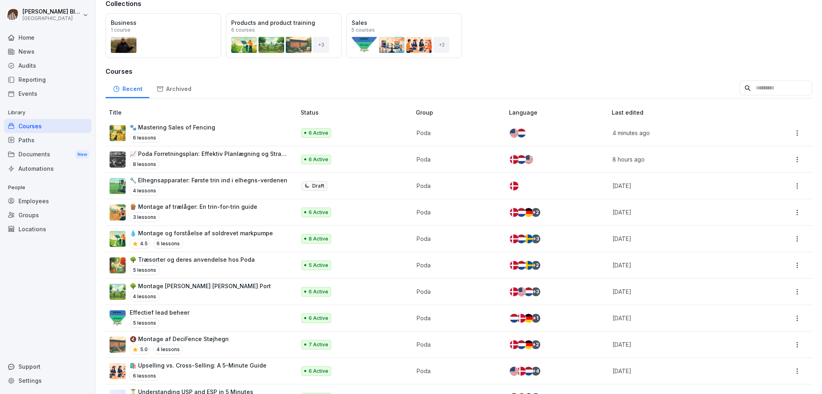
scroll to position [80, 0]
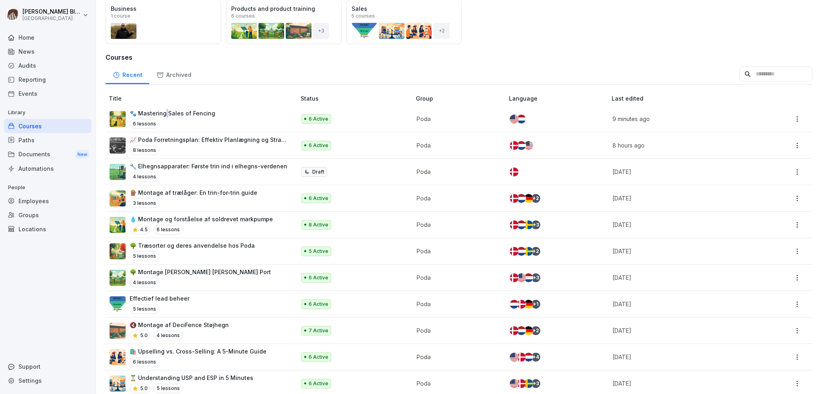
click at [167, 117] on p "🐾 Mastering Sales of Fencing" at bounding box center [172, 113] width 85 height 8
